Goal: Task Accomplishment & Management: Manage account settings

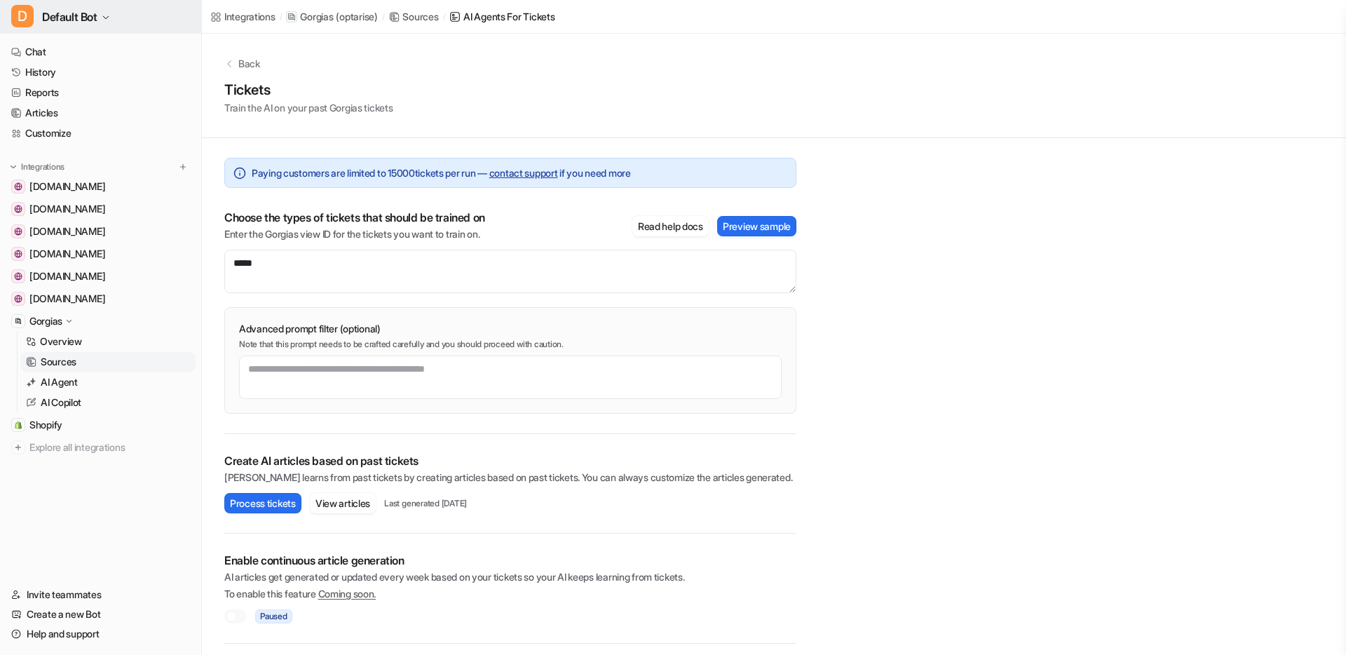
click at [27, 15] on span "D" at bounding box center [22, 16] width 22 height 22
click at [45, 105] on link "Settings" at bounding box center [112, 106] width 194 height 23
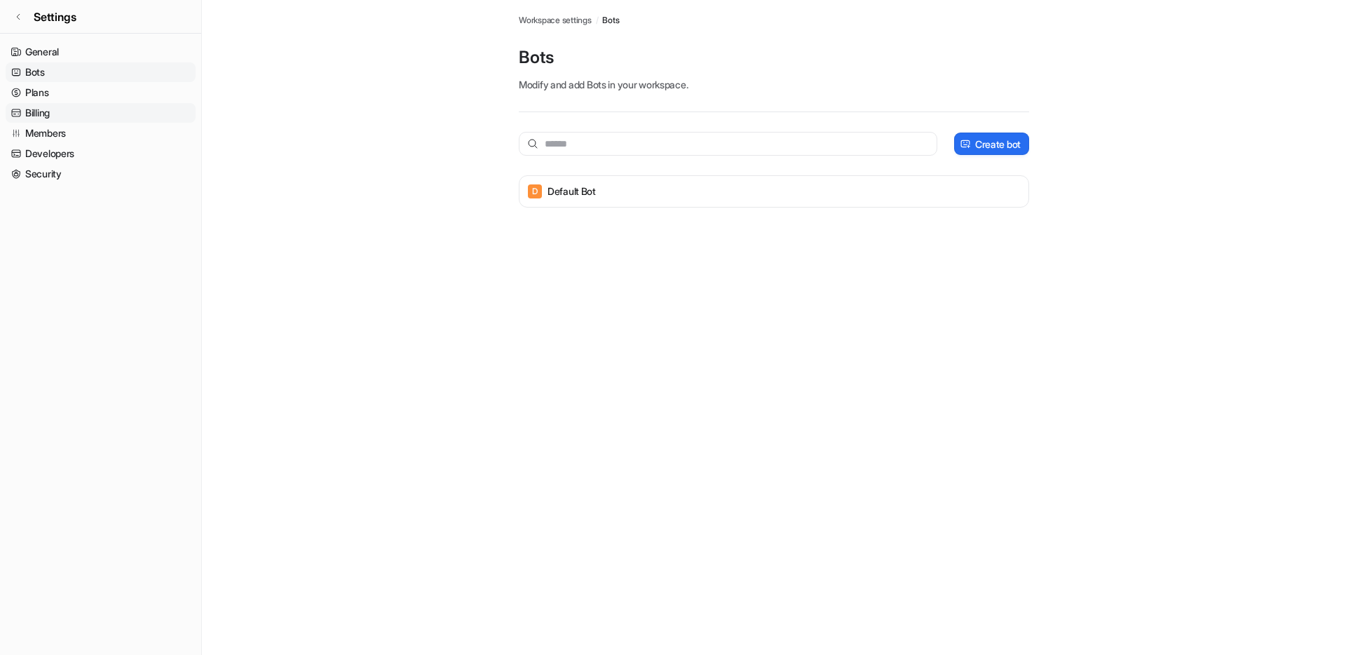
click at [50, 115] on link "Billing" at bounding box center [101, 113] width 190 height 20
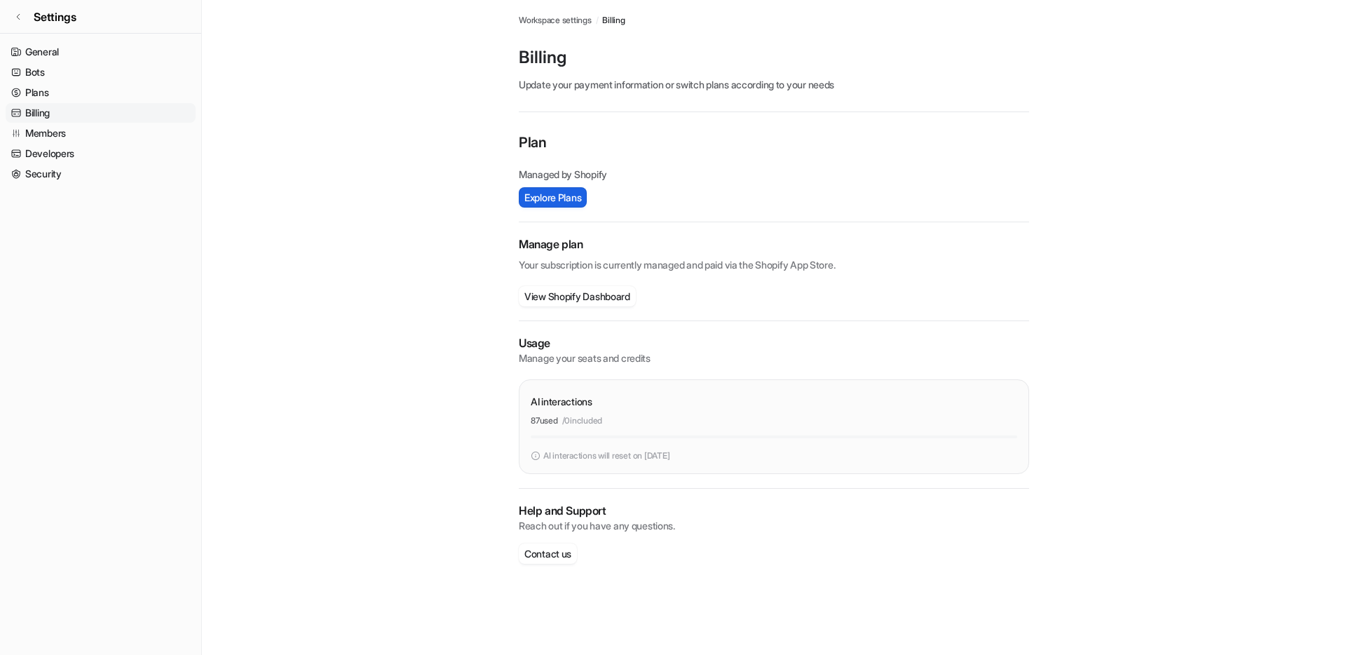
click at [560, 187] on button "Explore Plans" at bounding box center [553, 197] width 68 height 20
click at [55, 73] on link "Bots" at bounding box center [101, 72] width 190 height 20
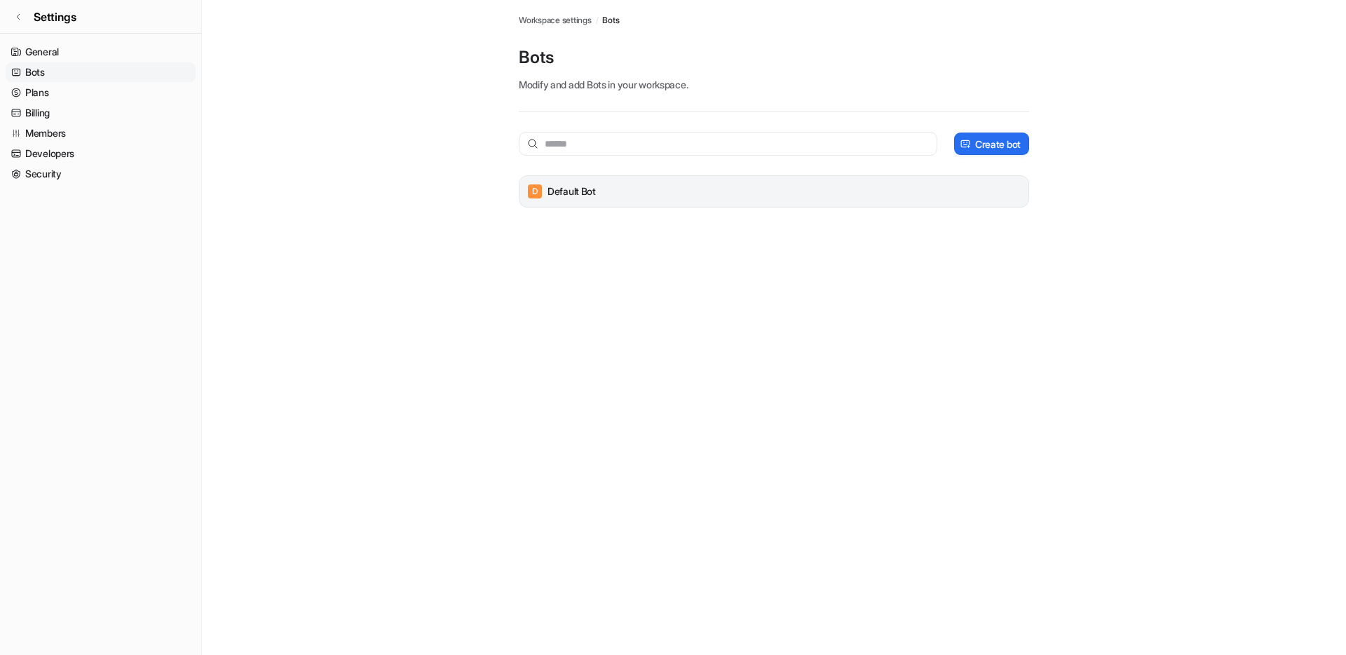
click at [586, 193] on p "Default Bot" at bounding box center [572, 191] width 48 height 14
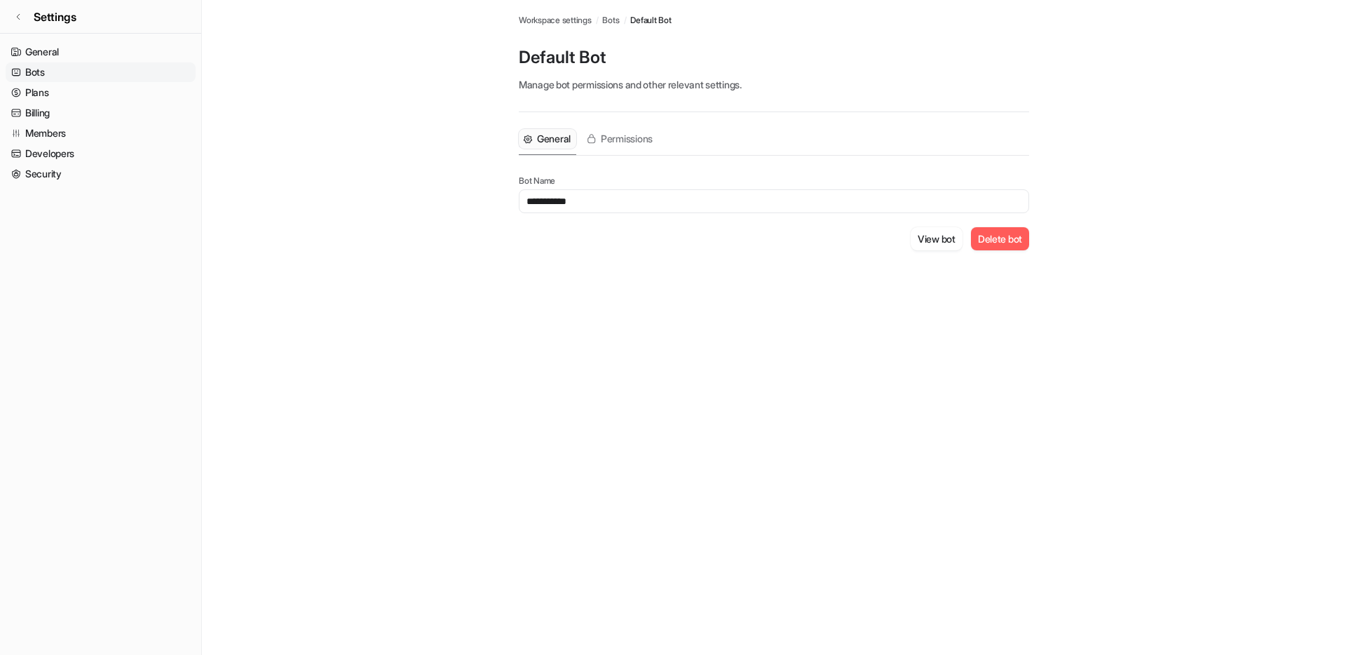
click at [363, 143] on main "**********" at bounding box center [774, 142] width 1145 height 284
click at [20, 8] on link "Settings" at bounding box center [100, 17] width 201 height 34
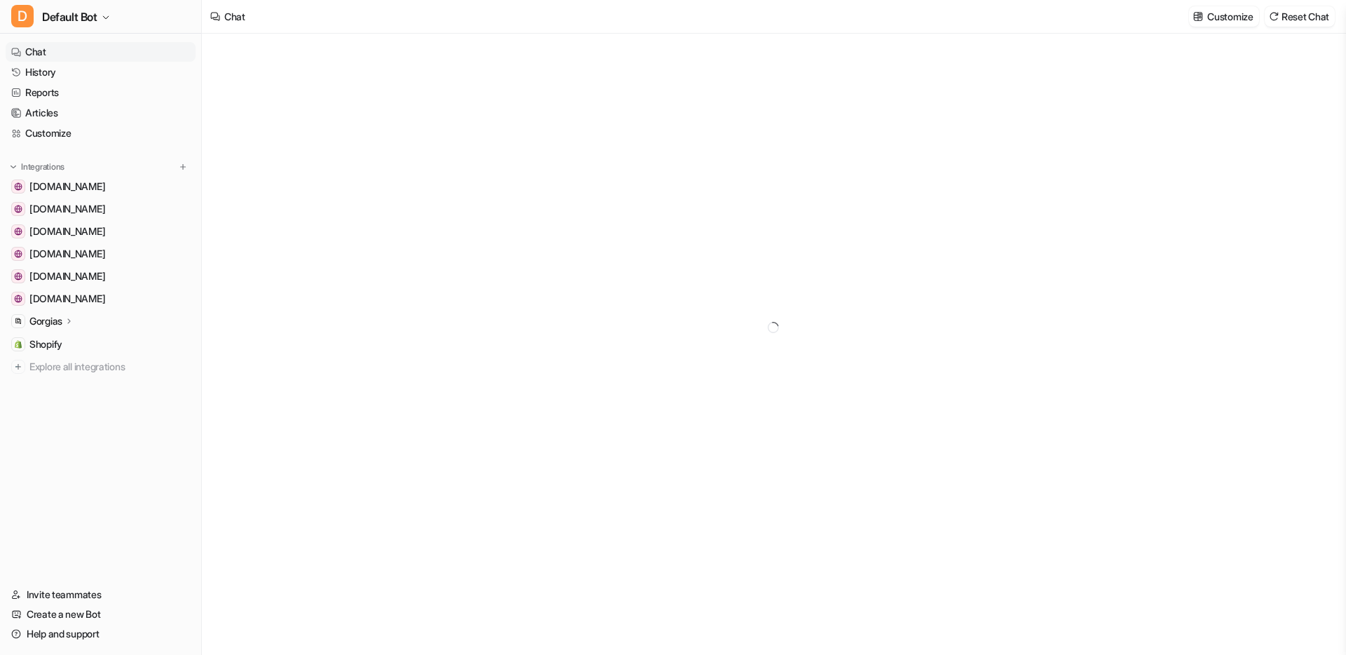
type textarea "**********"
click at [49, 128] on link "Customize" at bounding box center [101, 133] width 190 height 20
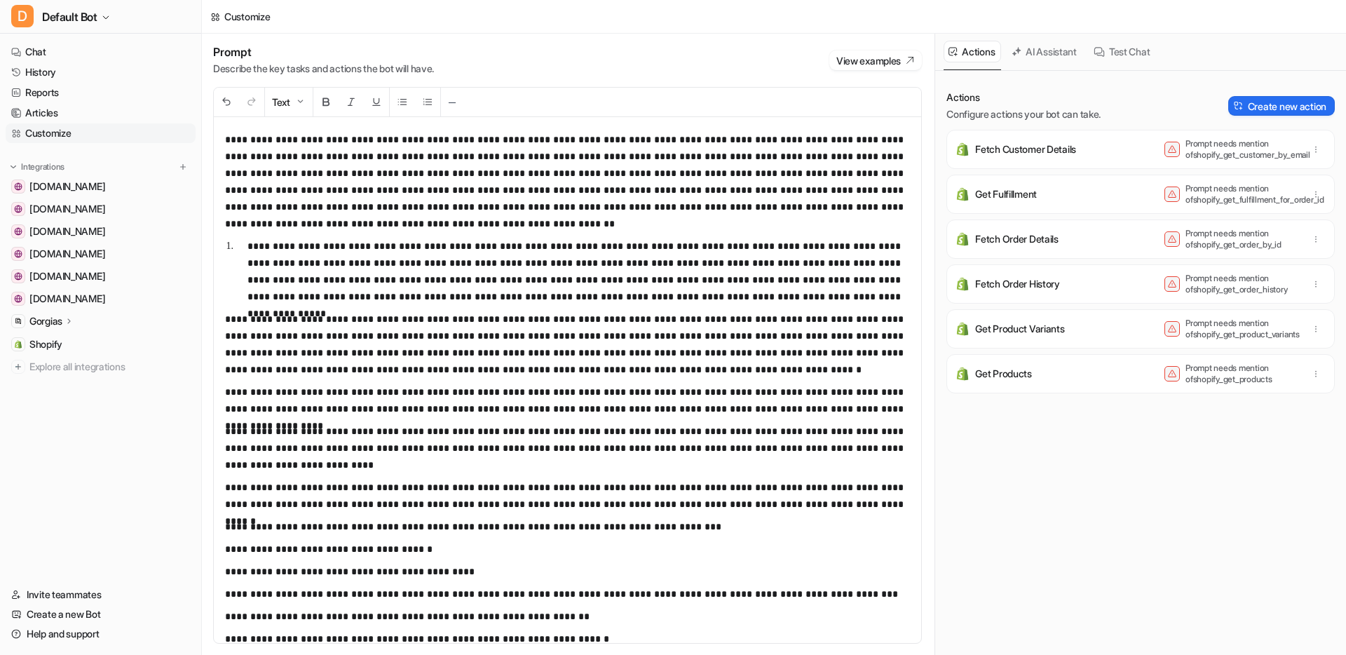
click at [53, 317] on p "Gorgias" at bounding box center [45, 321] width 33 height 14
click at [65, 403] on p "AI Copilot" at bounding box center [61, 403] width 41 height 14
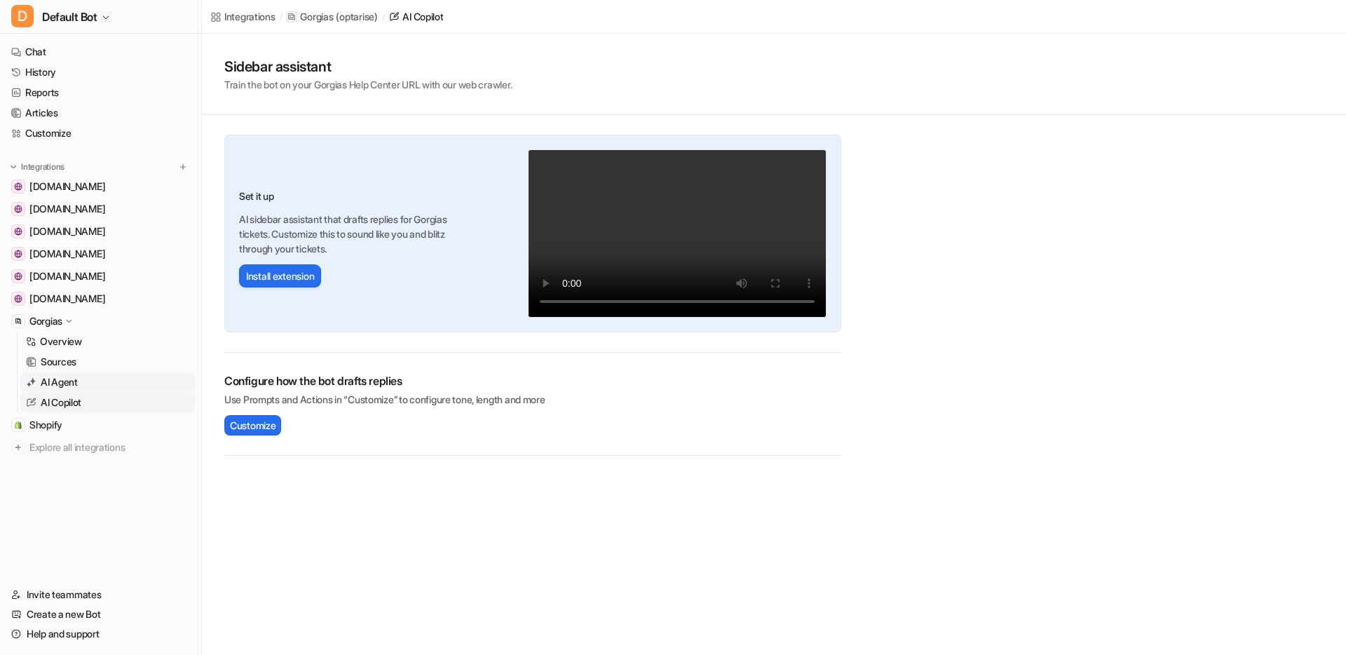
click at [65, 381] on p "AI Agent" at bounding box center [59, 382] width 37 height 14
